Goal: Task Accomplishment & Management: Use online tool/utility

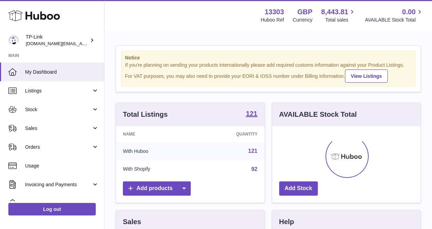
scroll to position [109, 148]
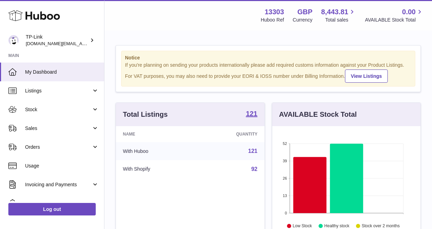
click at [192, 42] on div "Notice If you're planning on sending your products internationally please add r…" at bounding box center [268, 223] width 328 height 385
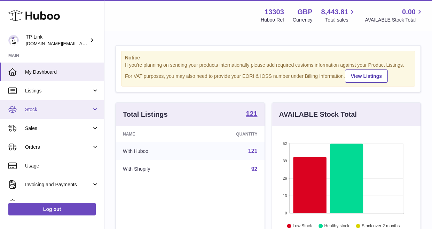
click at [40, 104] on link "Stock" at bounding box center [52, 109] width 104 height 19
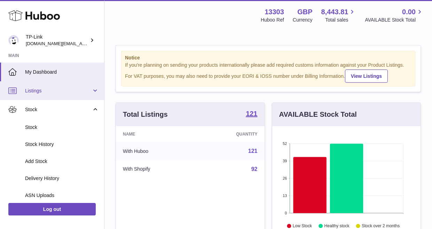
click at [58, 95] on link "Listings" at bounding box center [52, 90] width 104 height 19
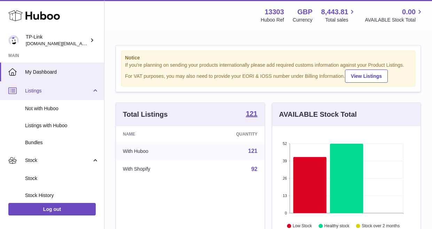
click at [61, 89] on span "Listings" at bounding box center [58, 91] width 67 height 7
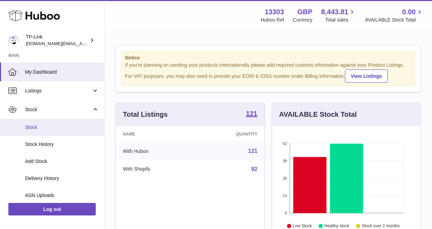
click at [53, 128] on span "Stock" at bounding box center [62, 127] width 74 height 7
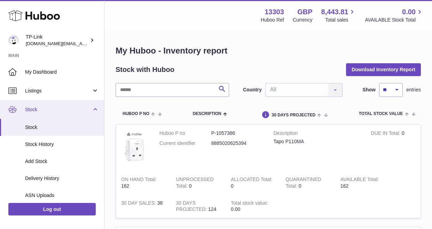
click at [51, 114] on link "Stock" at bounding box center [52, 109] width 104 height 19
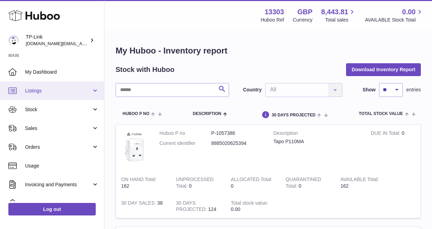
click at [62, 82] on link "Listings" at bounding box center [52, 90] width 104 height 19
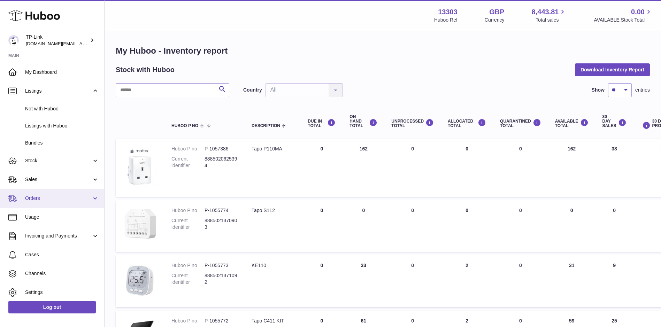
click at [46, 198] on span "Orders" at bounding box center [58, 198] width 67 height 7
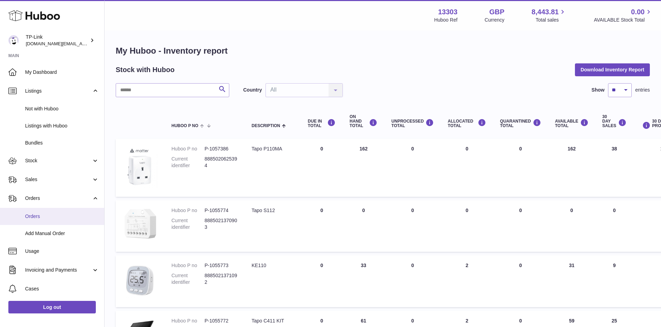
click at [45, 219] on span "Orders" at bounding box center [62, 216] width 74 height 7
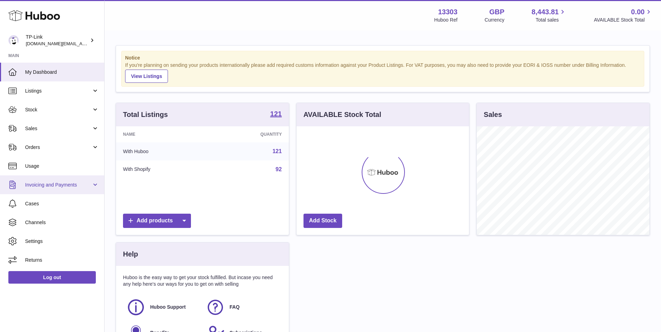
scroll to position [109, 172]
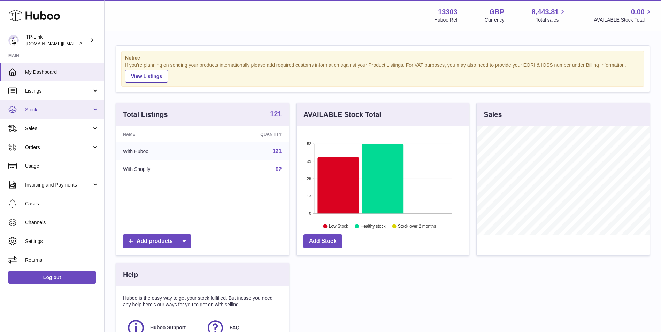
click at [40, 107] on span "Stock" at bounding box center [58, 110] width 67 height 7
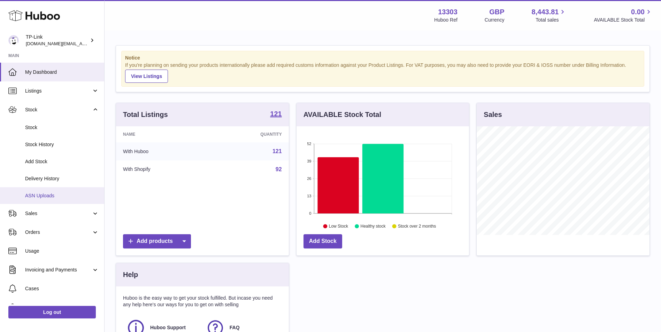
click at [52, 196] on span "ASN Uploads" at bounding box center [62, 196] width 74 height 7
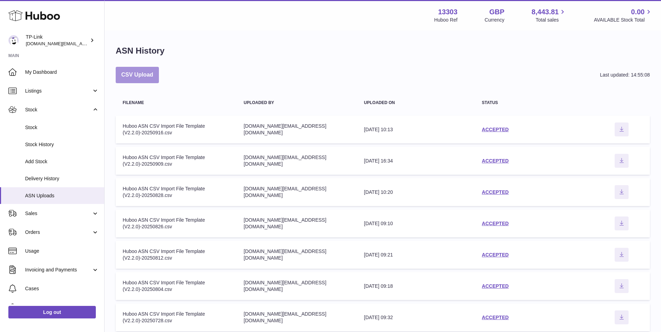
click at [133, 76] on button "CSV Upload" at bounding box center [137, 75] width 43 height 16
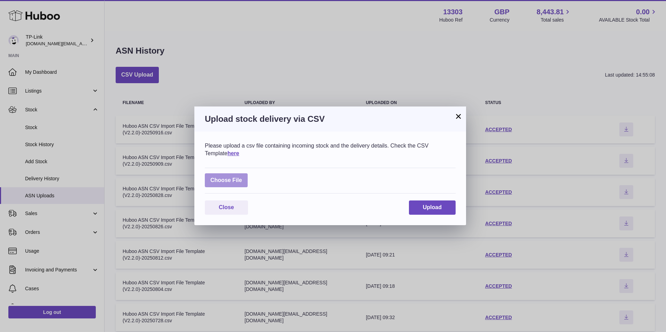
click at [235, 180] on label at bounding box center [226, 180] width 43 height 14
click at [242, 177] on input "file" at bounding box center [242, 177] width 0 height 0
click at [230, 180] on label at bounding box center [226, 180] width 43 height 14
click at [242, 177] on input "file" at bounding box center [242, 177] width 0 height 0
type input "**********"
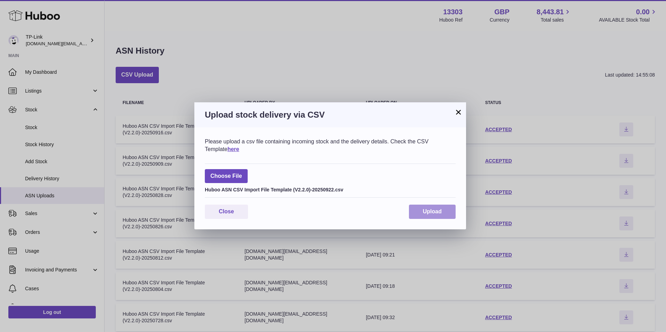
click at [415, 213] on button "Upload" at bounding box center [432, 212] width 47 height 14
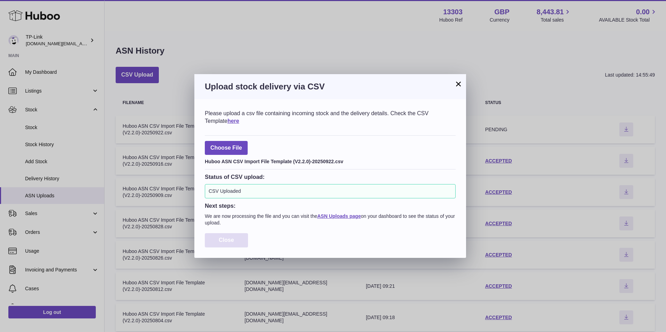
click at [238, 241] on button "Close" at bounding box center [226, 240] width 43 height 14
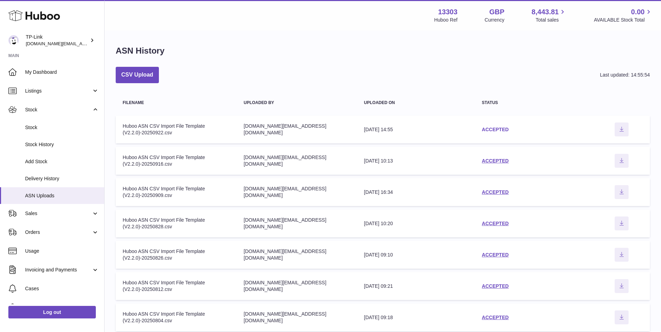
click at [503, 131] on link "ACCEPTED" at bounding box center [495, 130] width 27 height 6
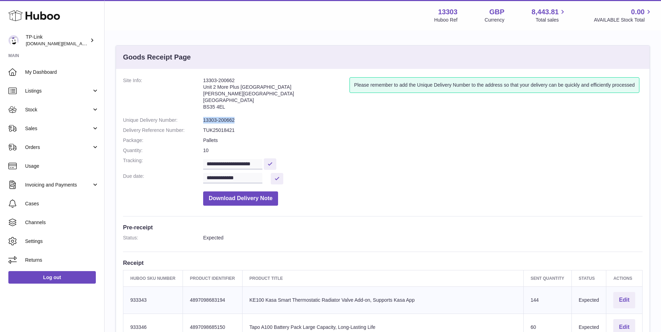
drag, startPoint x: 202, startPoint y: 120, endPoint x: 237, endPoint y: 122, distance: 35.2
click at [237, 122] on dl "**********" at bounding box center [382, 143] width 519 height 132
copy dl "13303-200662"
